Goal: Task Accomplishment & Management: Use online tool/utility

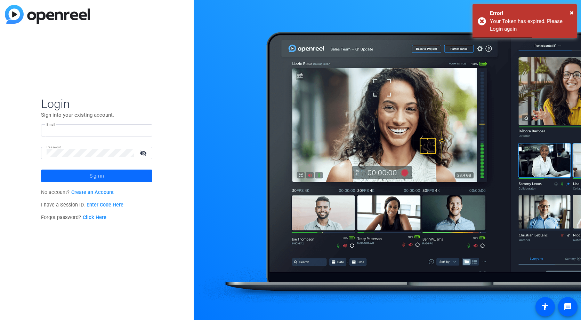
type input "[EMAIL_ADDRESS][DOMAIN_NAME]"
click at [101, 177] on span "Sign in" at bounding box center [97, 175] width 14 height 17
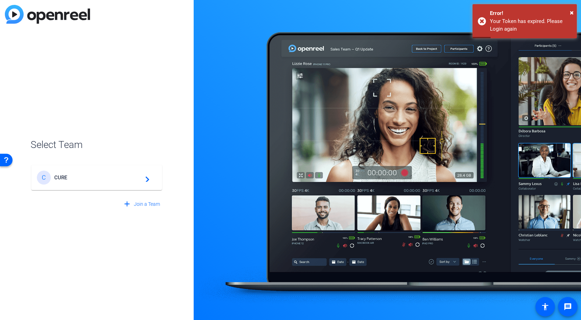
click at [146, 178] on mat-icon "navigate_next" at bounding box center [145, 177] width 8 height 8
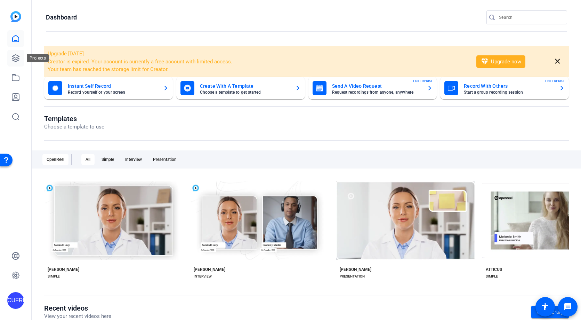
click at [17, 58] on icon at bounding box center [15, 58] width 7 height 7
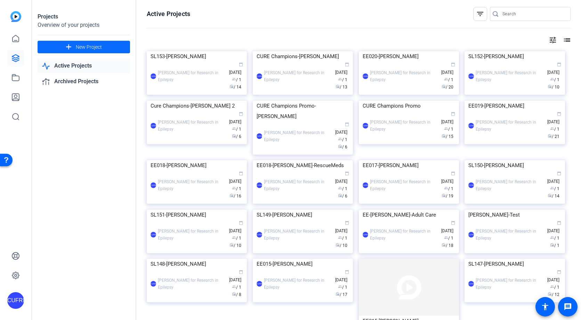
click at [84, 47] on span "New Project" at bounding box center [89, 46] width 26 height 7
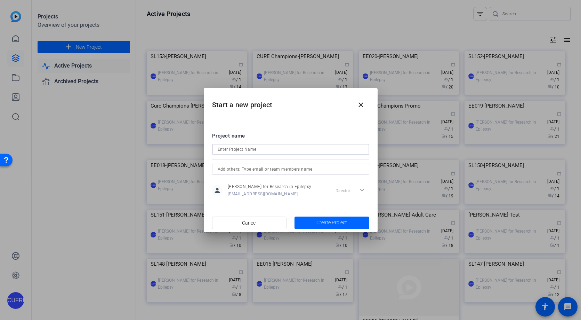
click at [244, 149] on input at bounding box center [291, 149] width 146 height 8
type input "C"
type input "I"
type input "SL Interstitial-Channing"
click at [330, 225] on span "Create Project" at bounding box center [332, 222] width 31 height 7
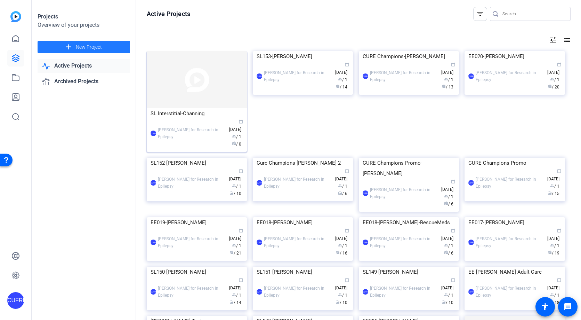
click at [215, 104] on img at bounding box center [197, 79] width 100 height 57
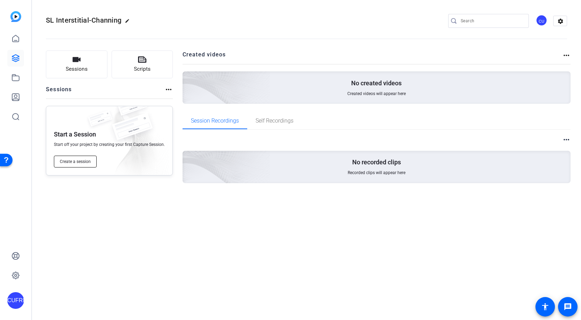
click at [85, 159] on span "Create a session" at bounding box center [75, 162] width 31 height 6
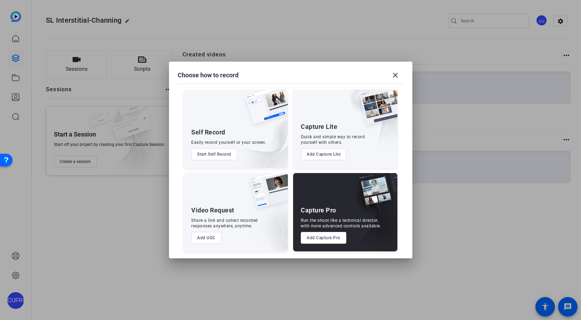
click at [324, 233] on button "Add Capture Pro" at bounding box center [324, 238] width 46 height 12
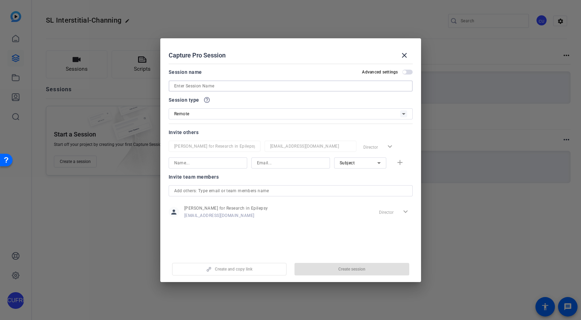
click at [209, 86] on input at bounding box center [290, 86] width 233 height 8
type input "Channing Interstitial"
click at [362, 268] on span "Create session" at bounding box center [352, 269] width 27 height 6
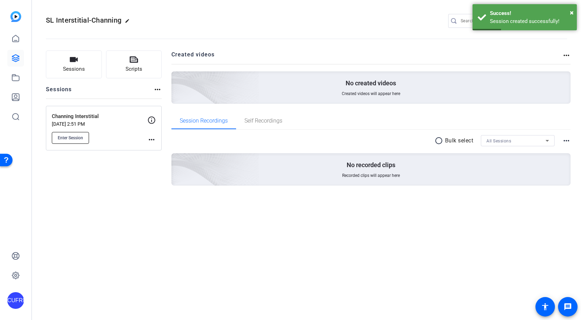
click at [79, 138] on span "Enter Session" at bounding box center [70, 138] width 25 height 6
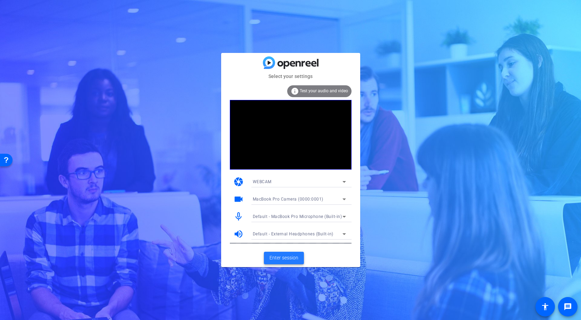
click at [293, 256] on span "Enter session" at bounding box center [284, 257] width 29 height 7
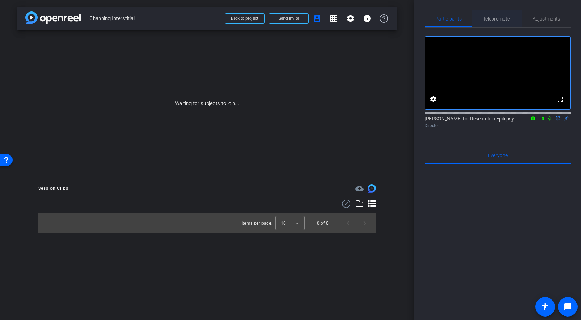
click at [497, 17] on span "Teleprompter" at bounding box center [497, 18] width 29 height 5
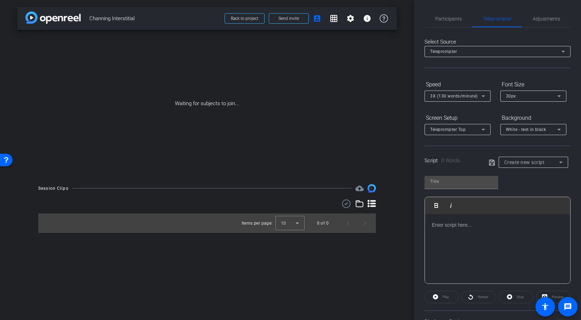
click at [458, 224] on p at bounding box center [498, 225] width 132 height 8
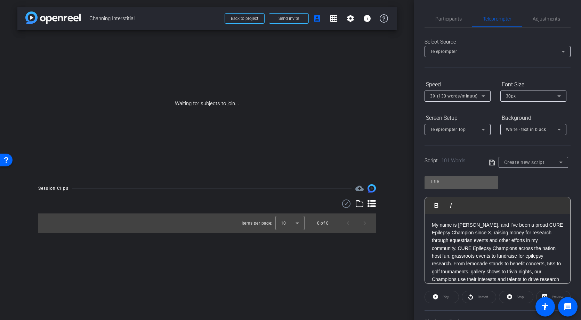
click at [448, 181] on input "text" at bounding box center [461, 181] width 63 height 8
type input "Channing Interstitial"
click at [493, 161] on icon at bounding box center [492, 162] width 6 height 8
click at [294, 16] on span "Send invite" at bounding box center [289, 19] width 21 height 6
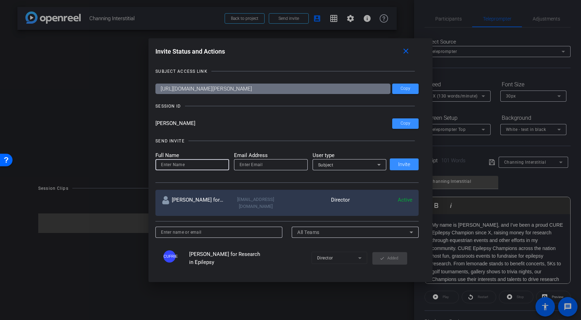
click at [191, 164] on input at bounding box center [192, 164] width 63 height 8
type input "Channing"
type input "Seideman"
click at [181, 229] on input at bounding box center [219, 232] width 116 height 8
paste input "Channing.Seideman@cureepilepsy.org"
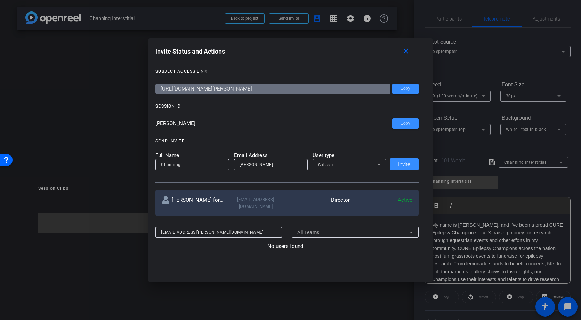
type input "Channing.Seideman@cureepilepsy.org"
click at [343, 257] on div "No users found" at bounding box center [287, 310] width 263 height 136
drag, startPoint x: 248, startPoint y: 225, endPoint x: 105, endPoint y: 224, distance: 142.3
click at [105, 224] on div "Invite Status and Actions close SUBJECT ACCESS LINK https://capture.openreel.co…" at bounding box center [290, 160] width 581 height 320
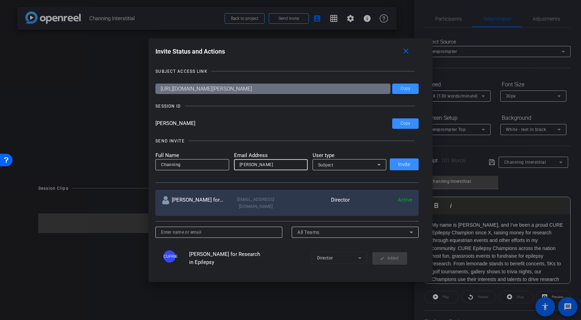
drag, startPoint x: 263, startPoint y: 163, endPoint x: 205, endPoint y: 161, distance: 57.8
click at [206, 161] on form "Full Name Channing Email Address Seideman User type Subject" at bounding box center [271, 160] width 231 height 19
paste input "Channing.Seideman@cureepilepsy.org"
type input "Channing.Seideman@cureepilepsy.org"
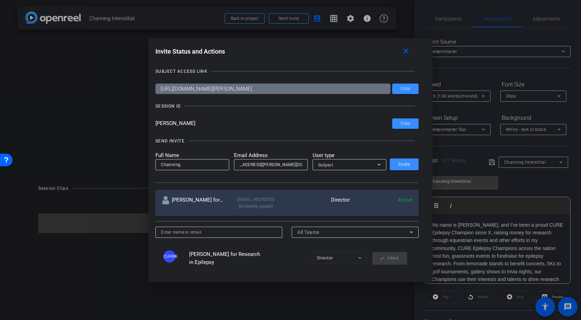
scroll to position [0, 0]
click at [408, 164] on span "Invite" at bounding box center [404, 164] width 12 height 5
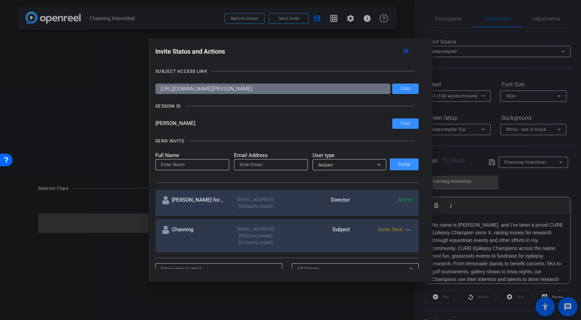
click at [492, 161] on div at bounding box center [290, 160] width 581 height 320
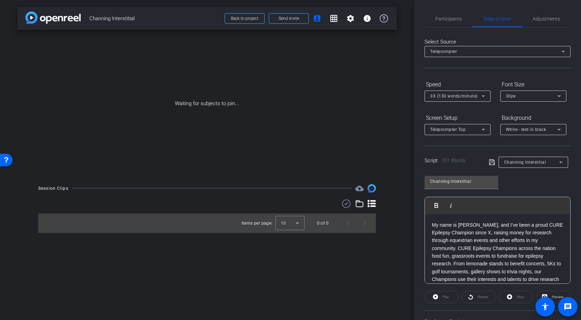
click at [492, 163] on icon at bounding box center [492, 162] width 6 height 6
click at [444, 18] on span "Participants" at bounding box center [449, 18] width 26 height 5
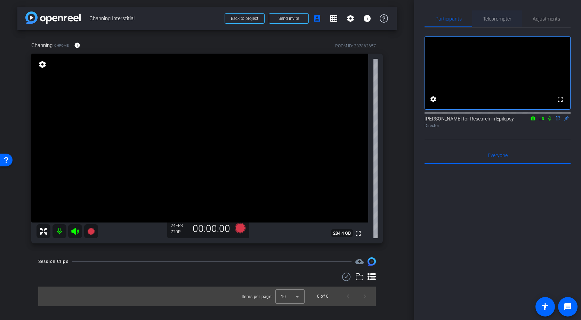
click at [499, 19] on span "Teleprompter" at bounding box center [497, 18] width 29 height 5
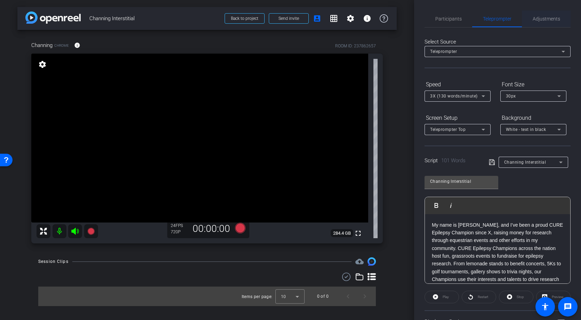
click at [560, 20] on span "Adjustments" at bounding box center [546, 18] width 27 height 5
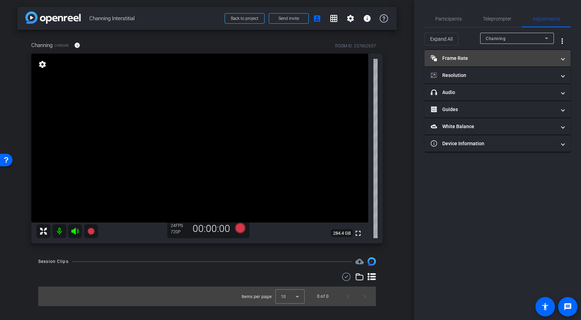
click at [564, 57] on span at bounding box center [563, 58] width 3 height 7
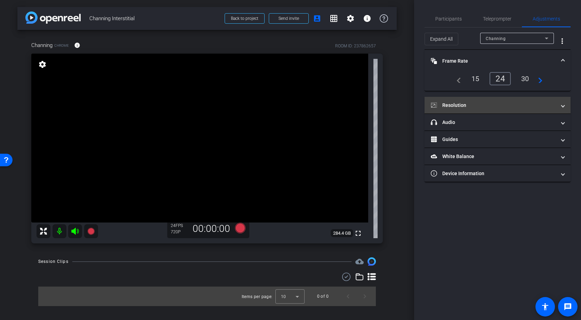
click at [559, 105] on span "Resolution" at bounding box center [496, 105] width 131 height 7
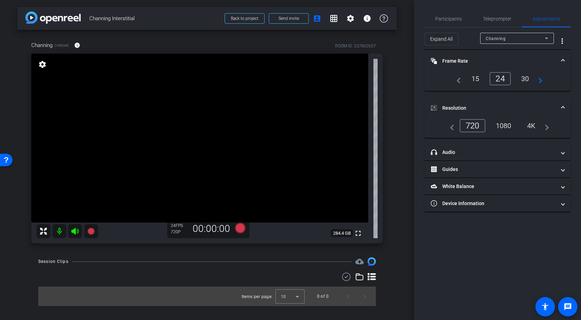
click at [511, 125] on div "1080" at bounding box center [504, 126] width 26 height 12
click at [562, 153] on span "headphone icon Audio" at bounding box center [496, 152] width 131 height 7
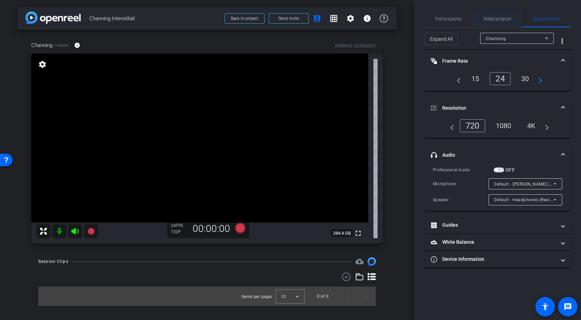
click at [494, 20] on span "Teleprompter" at bounding box center [497, 18] width 29 height 5
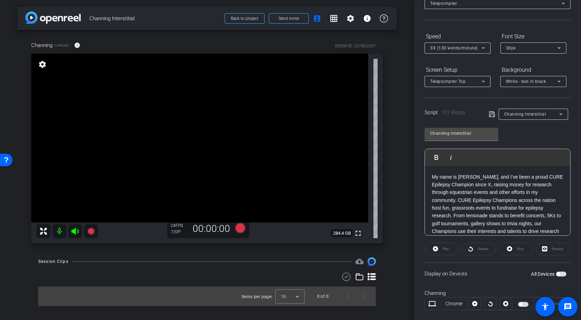
scroll to position [61, 0]
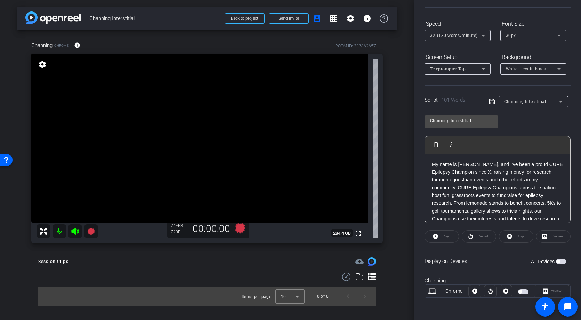
click at [524, 290] on span "button" at bounding box center [523, 291] width 10 height 5
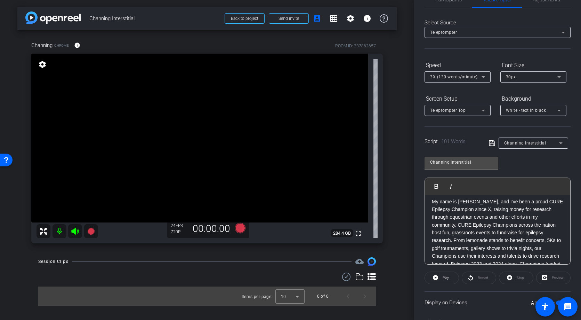
scroll to position [0, 0]
click at [491, 212] on p "My name is Channing, and I’ve been a proud CURE Epilepsy Champion since X, rais…" at bounding box center [498, 249] width 132 height 94
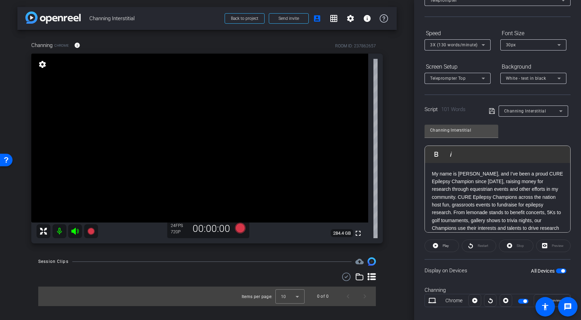
scroll to position [61, 0]
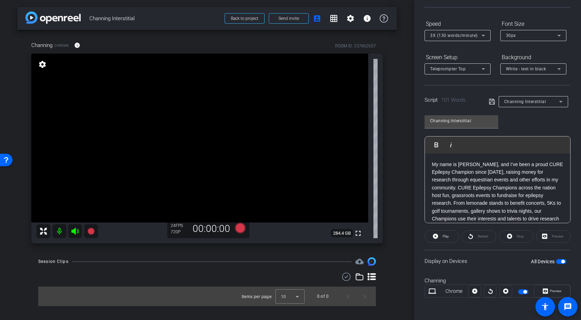
click at [491, 291] on div at bounding box center [490, 291] width 13 height 13
click at [454, 236] on span at bounding box center [442, 236] width 34 height 17
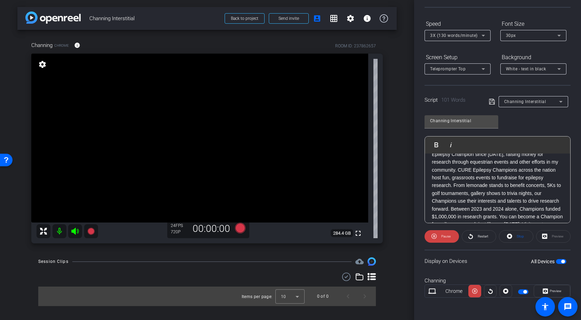
scroll to position [18, 0]
click at [242, 227] on icon at bounding box center [240, 228] width 10 height 10
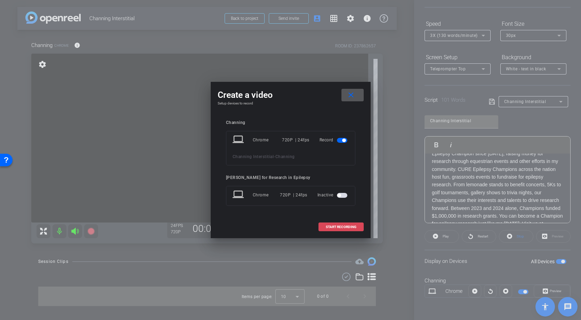
click at [340, 228] on span "START RECORDING" at bounding box center [341, 226] width 31 height 3
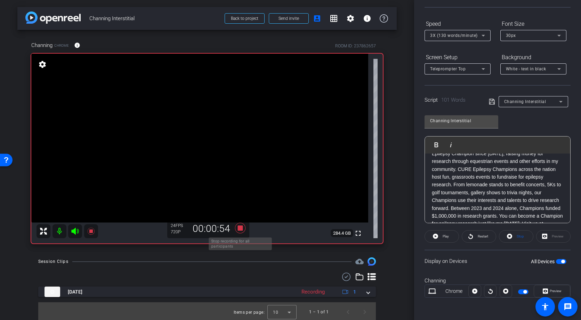
click at [239, 227] on icon at bounding box center [240, 228] width 10 height 10
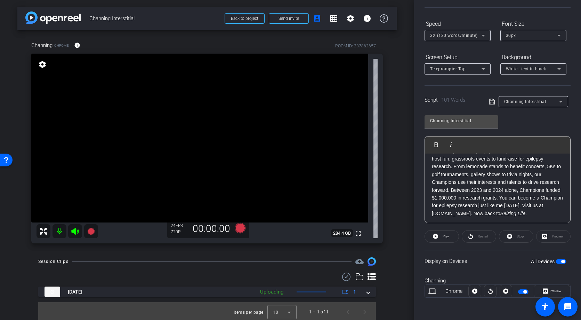
scroll to position [38, 0]
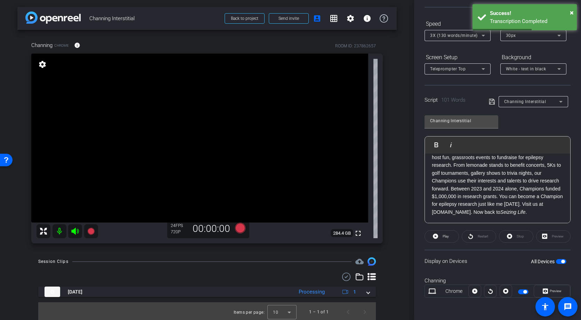
click at [539, 206] on p "My name is Channing, and I’ve been a proud CURE Epilepsy Champion since 2019, r…" at bounding box center [498, 169] width 132 height 94
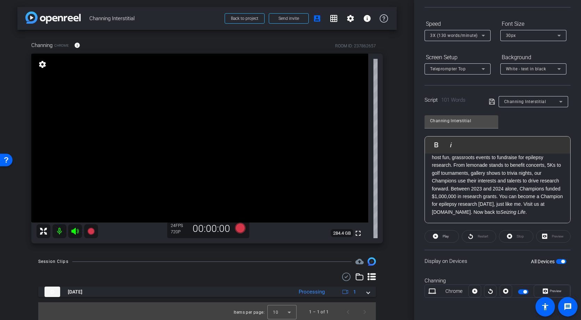
click at [491, 100] on icon at bounding box center [492, 102] width 6 height 6
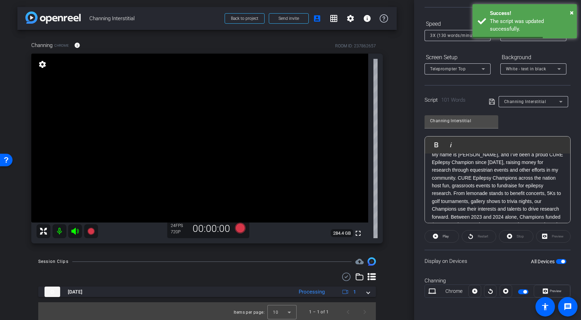
scroll to position [0, 0]
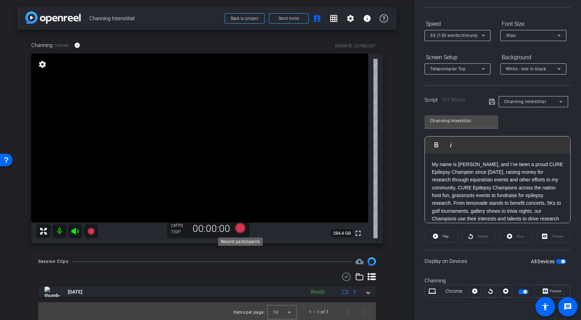
click at [240, 227] on icon at bounding box center [240, 228] width 10 height 10
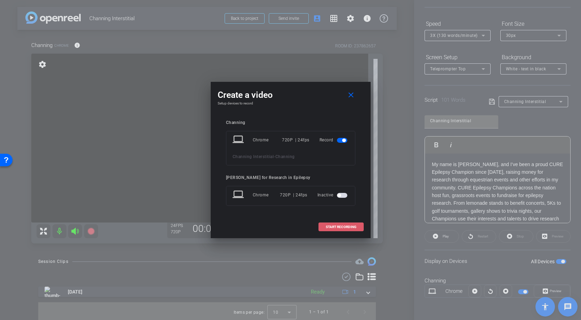
click at [352, 225] on span "START RECORDING" at bounding box center [341, 226] width 31 height 3
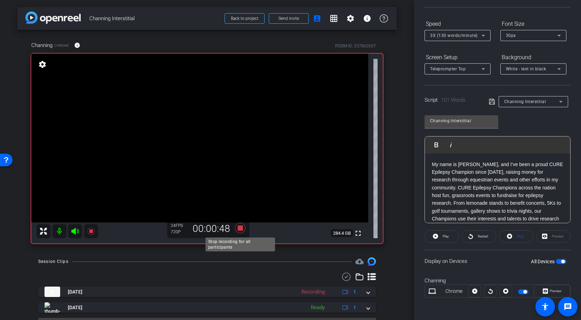
click at [241, 227] on icon at bounding box center [240, 228] width 10 height 10
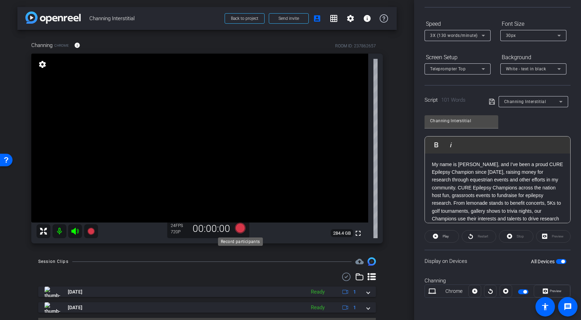
click at [240, 228] on icon at bounding box center [240, 228] width 10 height 10
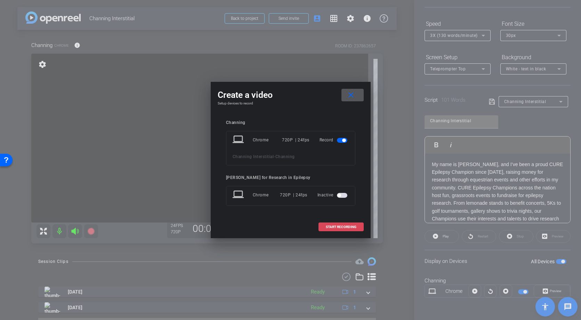
click at [352, 227] on span "START RECORDING" at bounding box center [341, 226] width 31 height 3
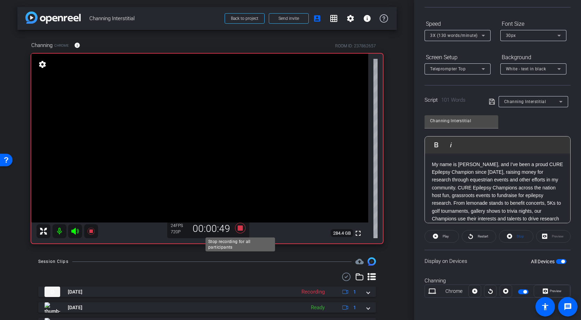
click at [240, 227] on icon at bounding box center [240, 228] width 10 height 10
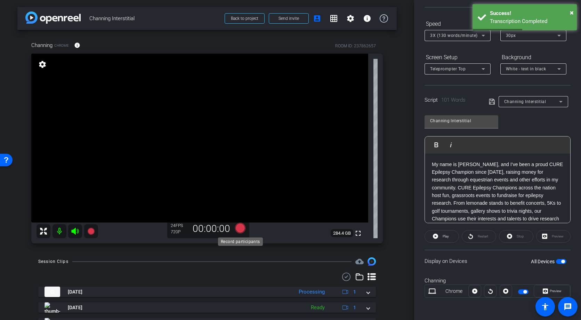
click at [239, 228] on icon at bounding box center [240, 228] width 10 height 10
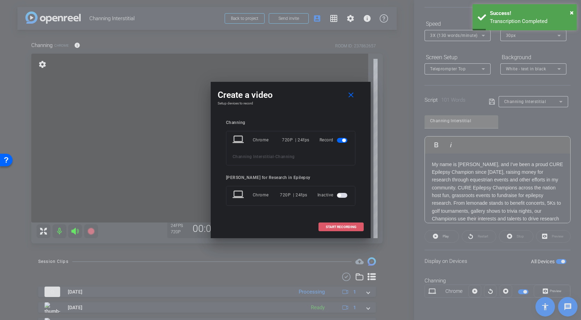
click at [333, 225] on span "START RECORDING" at bounding box center [341, 226] width 31 height 3
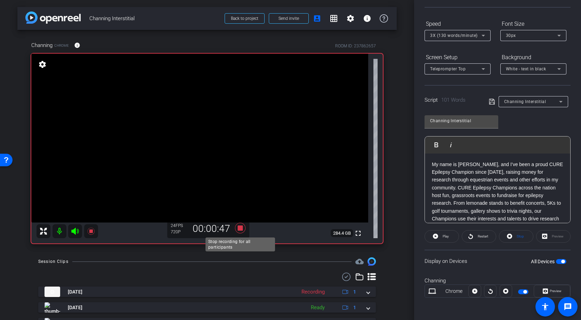
click at [242, 227] on icon at bounding box center [240, 228] width 10 height 10
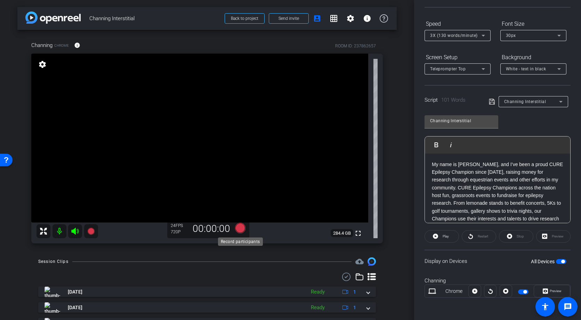
click at [239, 229] on icon at bounding box center [240, 228] width 10 height 10
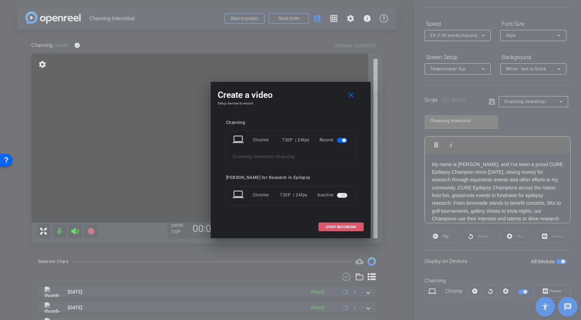
click at [344, 226] on span "START RECORDING" at bounding box center [341, 226] width 31 height 3
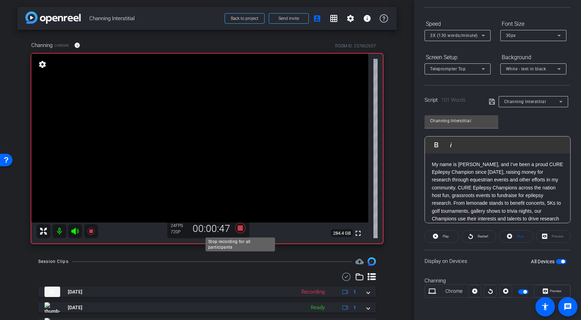
click at [240, 229] on icon at bounding box center [240, 228] width 10 height 10
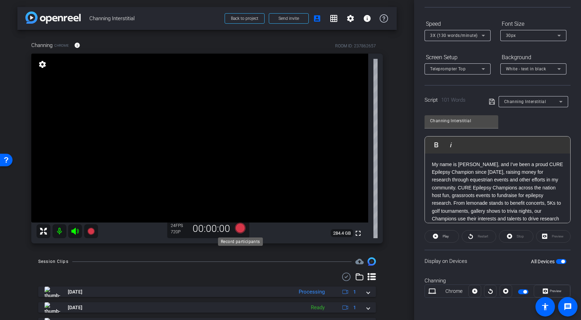
click at [242, 227] on icon at bounding box center [240, 228] width 10 height 10
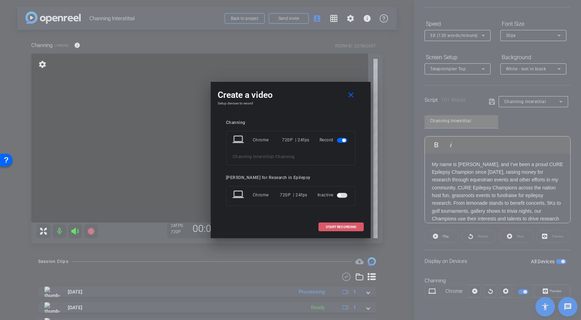
click at [340, 225] on span "START RECORDING" at bounding box center [341, 226] width 31 height 3
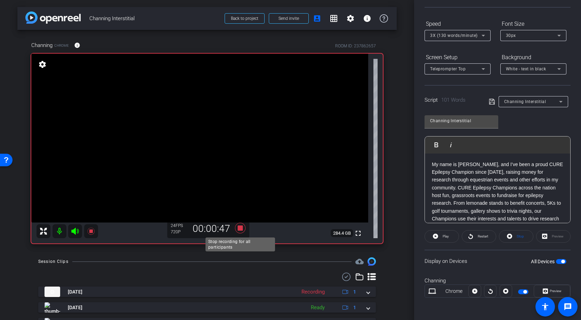
click at [242, 228] on icon at bounding box center [240, 228] width 10 height 10
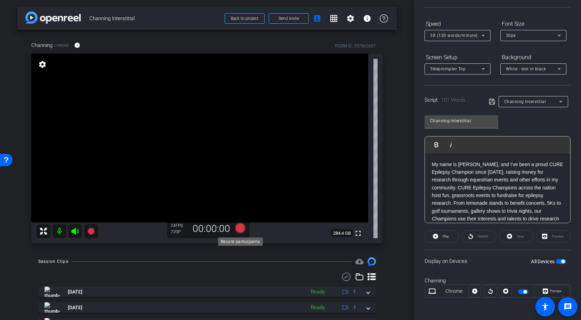
click at [241, 226] on icon at bounding box center [240, 228] width 10 height 10
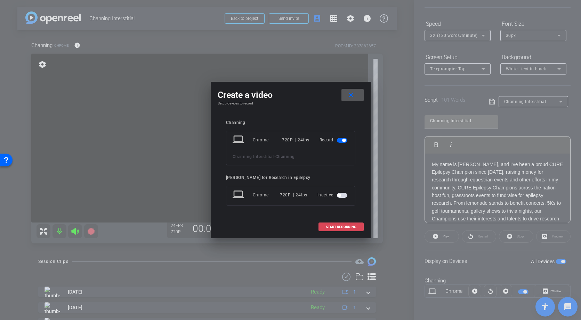
click at [345, 228] on span "START RECORDING" at bounding box center [341, 226] width 31 height 3
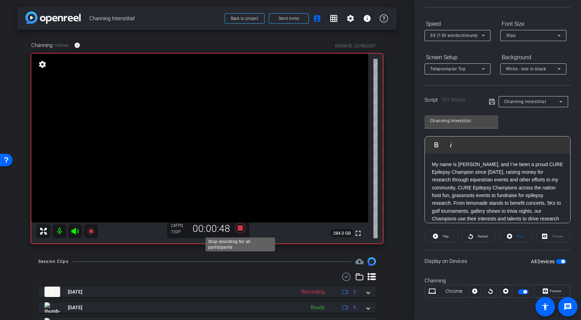
click at [242, 227] on icon at bounding box center [240, 228] width 10 height 10
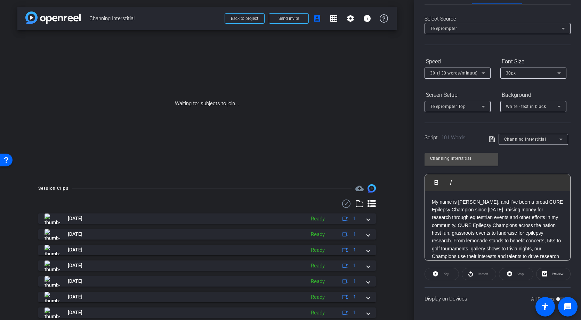
scroll to position [23, 0]
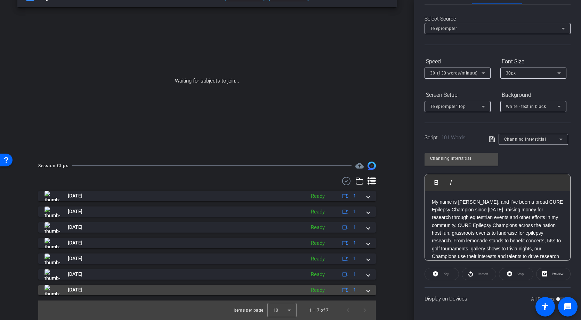
click at [369, 290] on span at bounding box center [368, 289] width 3 height 7
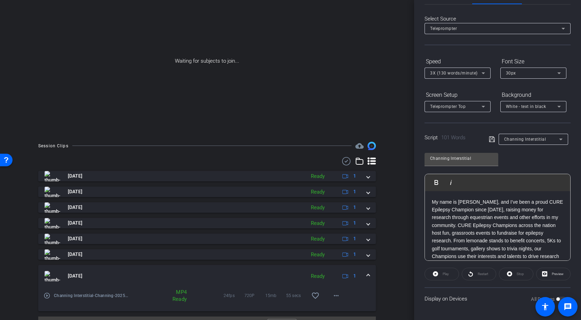
scroll to position [58, 0]
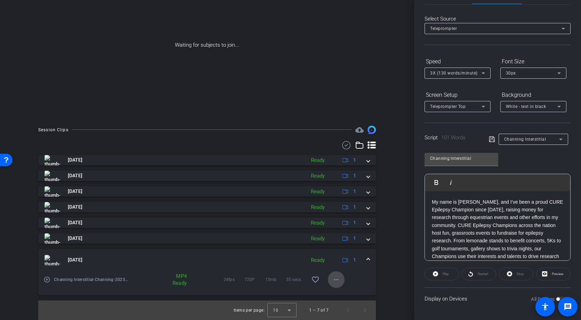
click at [338, 279] on mat-icon "more_horiz" at bounding box center [336, 279] width 8 height 8
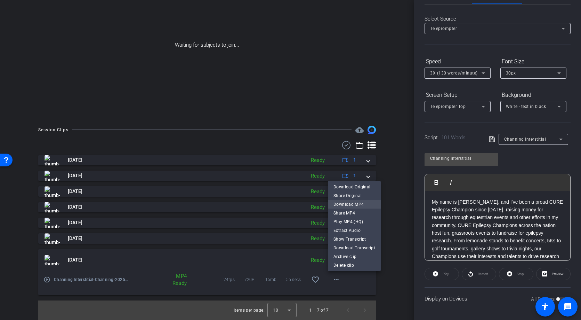
click at [349, 202] on span "Download MP4" at bounding box center [355, 204] width 42 height 8
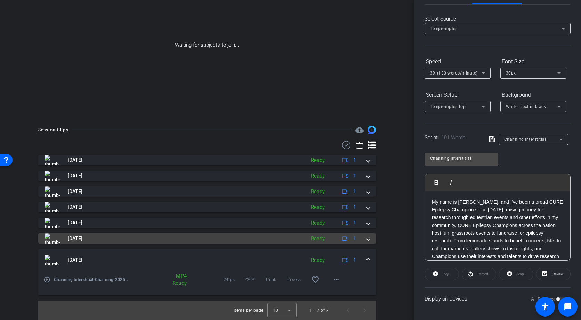
click at [367, 236] on span at bounding box center [368, 238] width 3 height 7
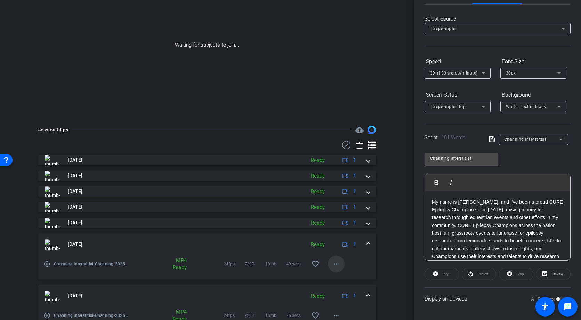
click at [338, 262] on mat-icon "more_horiz" at bounding box center [336, 264] width 8 height 8
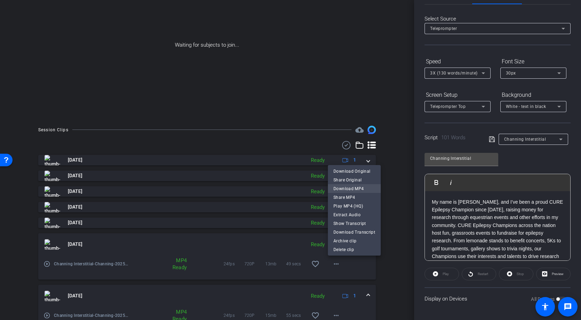
click at [354, 189] on span "Download MP4" at bounding box center [355, 188] width 42 height 8
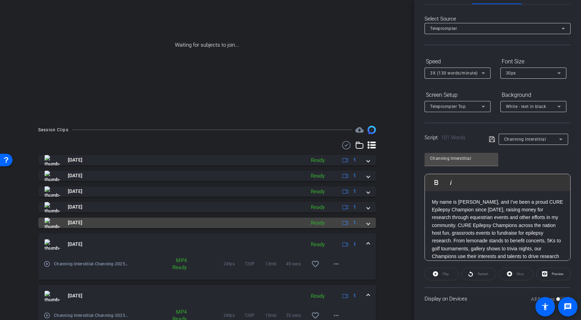
click at [367, 225] on span at bounding box center [368, 222] width 3 height 7
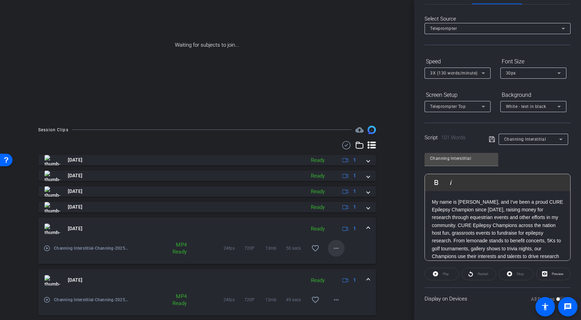
click at [336, 248] on mat-icon "more_horiz" at bounding box center [336, 248] width 8 height 8
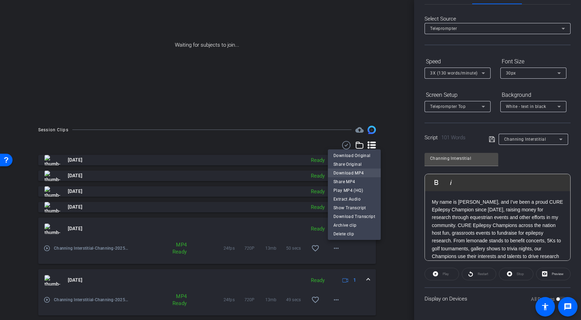
click at [353, 173] on span "Download MP4" at bounding box center [355, 173] width 42 height 8
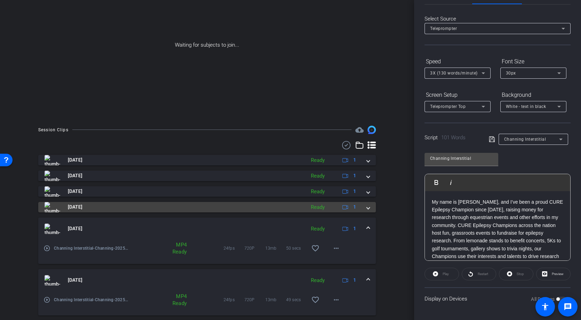
click at [370, 207] on span at bounding box center [368, 206] width 3 height 7
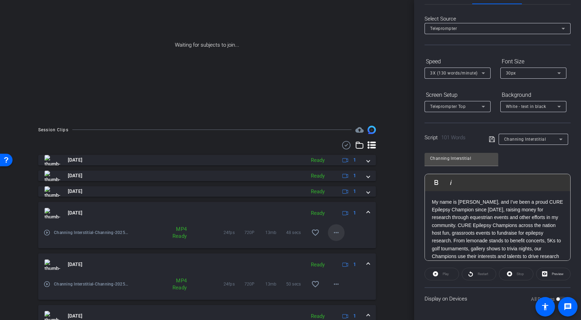
click at [335, 232] on mat-icon "more_horiz" at bounding box center [336, 232] width 8 height 8
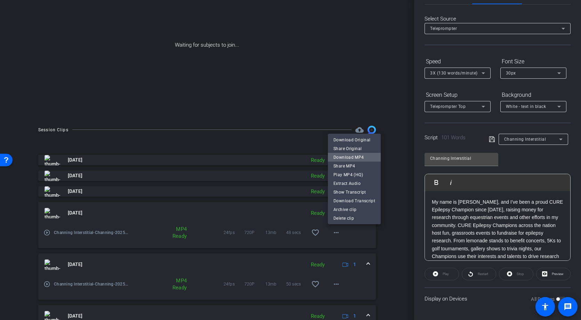
click at [359, 156] on span "Download MP4" at bounding box center [355, 157] width 42 height 8
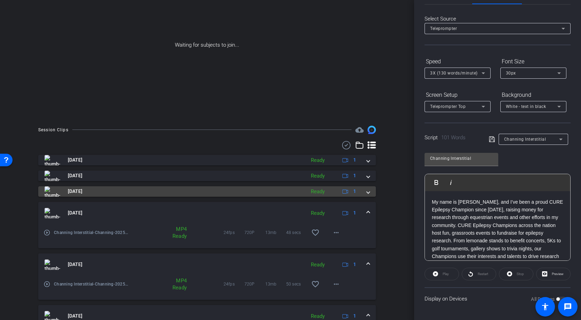
click at [370, 193] on mat-expansion-panel-header "Aug 26, 2025 Ready 1" at bounding box center [207, 191] width 338 height 10
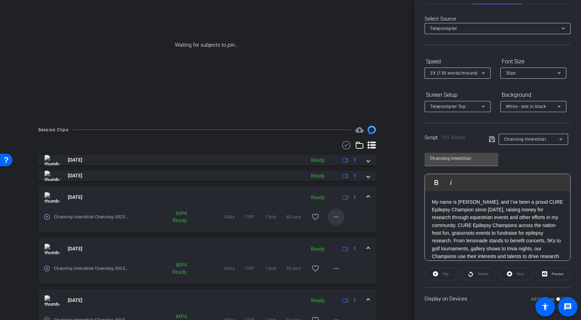
click at [339, 214] on mat-icon "more_horiz" at bounding box center [336, 217] width 8 height 8
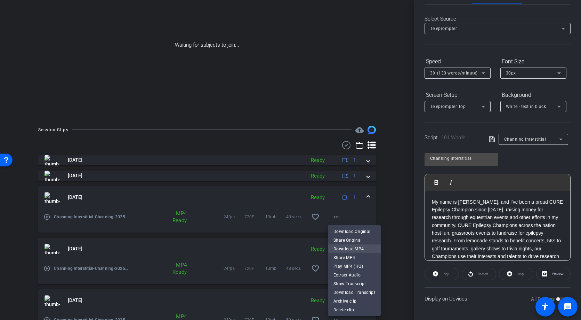
click at [358, 245] on span "Download MP4" at bounding box center [355, 249] width 42 height 8
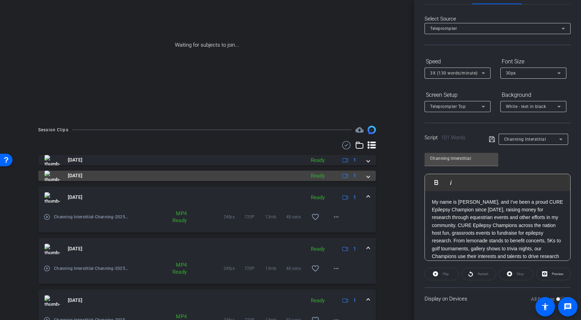
click at [370, 176] on span at bounding box center [368, 175] width 3 height 7
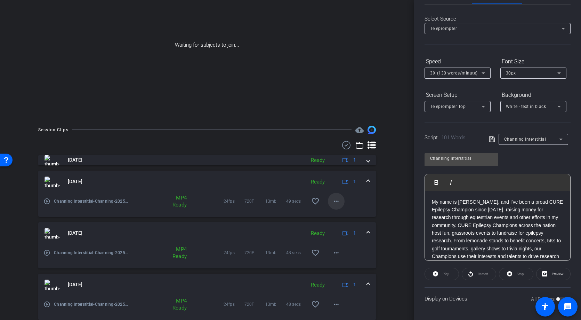
click at [339, 199] on mat-icon "more_horiz" at bounding box center [336, 201] width 8 height 8
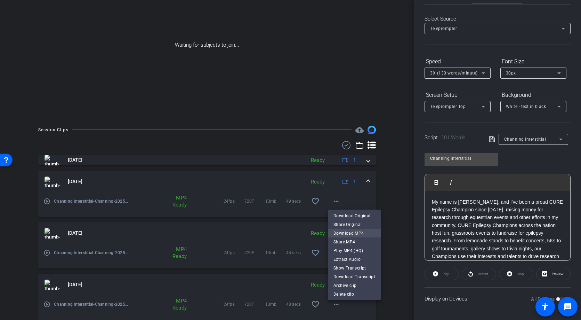
click at [357, 232] on span "Download MP4" at bounding box center [355, 233] width 42 height 8
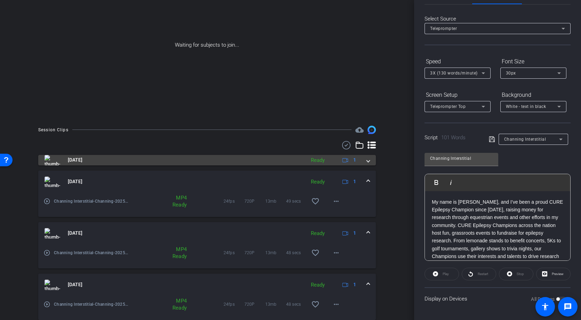
click at [369, 160] on span at bounding box center [368, 159] width 3 height 7
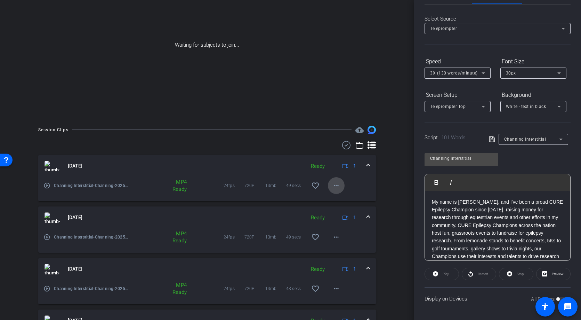
click at [338, 188] on mat-icon "more_horiz" at bounding box center [336, 185] width 8 height 8
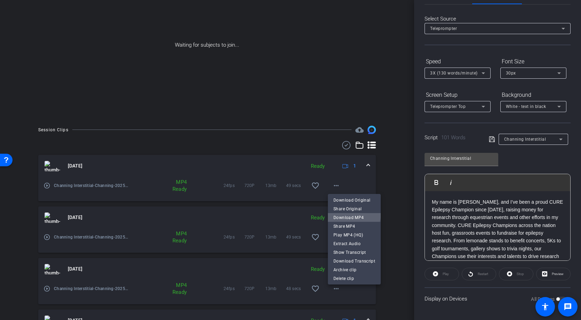
click at [353, 213] on span "Download MP4" at bounding box center [355, 217] width 42 height 8
